Goal: Task Accomplishment & Management: Complete application form

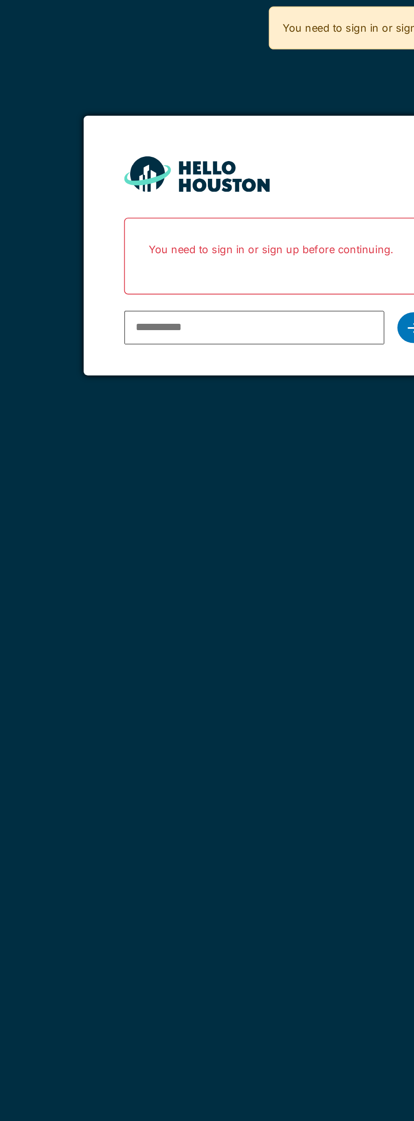
click at [154, 172] on input "email" at bounding box center [195, 171] width 136 height 18
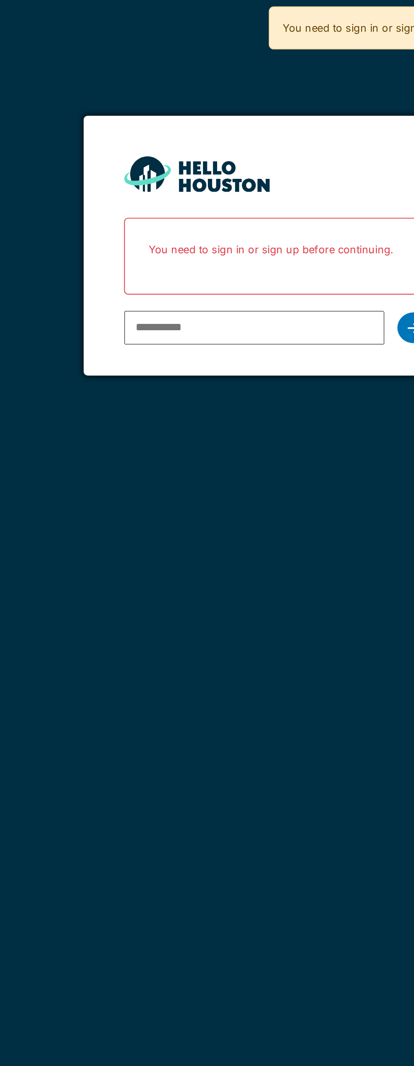
type input "**********"
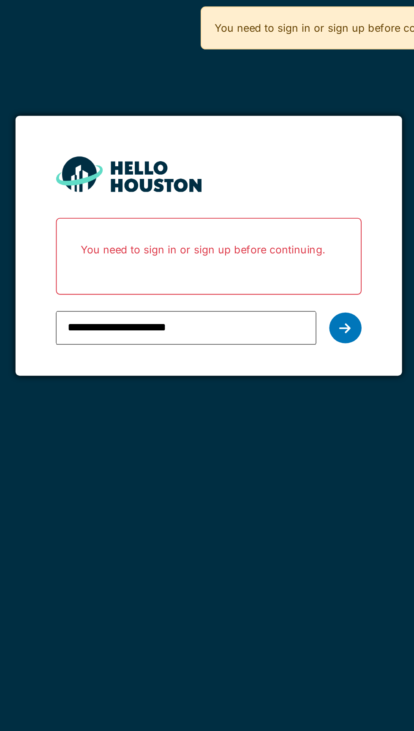
click at [281, 177] on div at bounding box center [278, 171] width 17 height 16
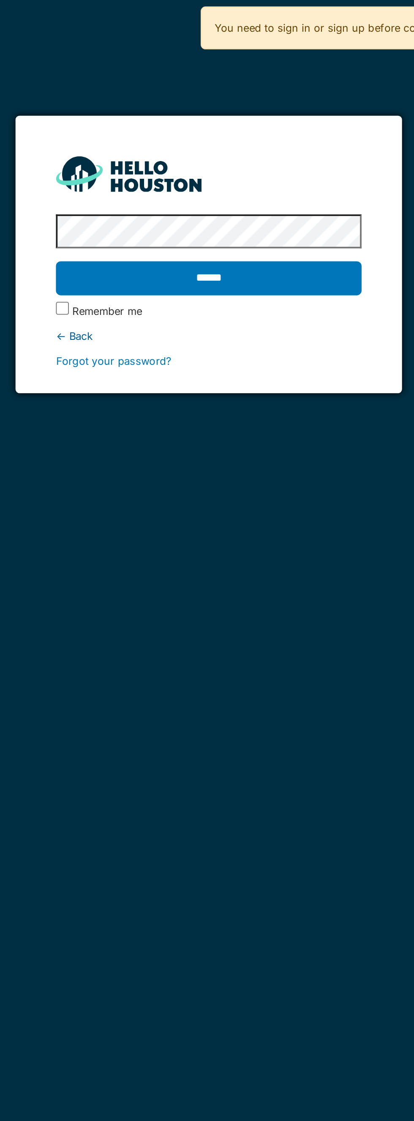
click at [262, 153] on input "******" at bounding box center [206, 146] width 159 height 18
